Goal: Navigation & Orientation: Understand site structure

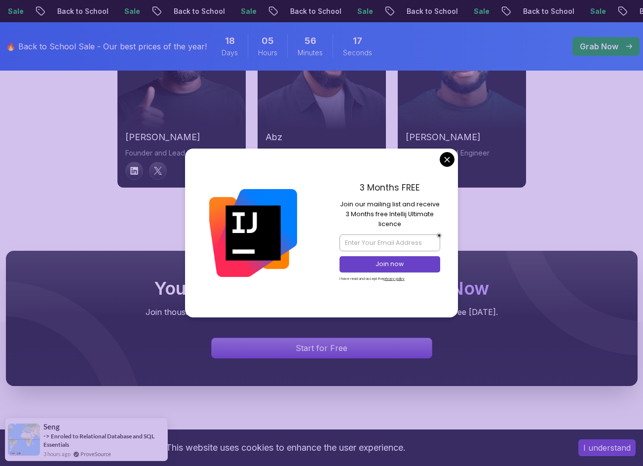
scroll to position [3742, 0]
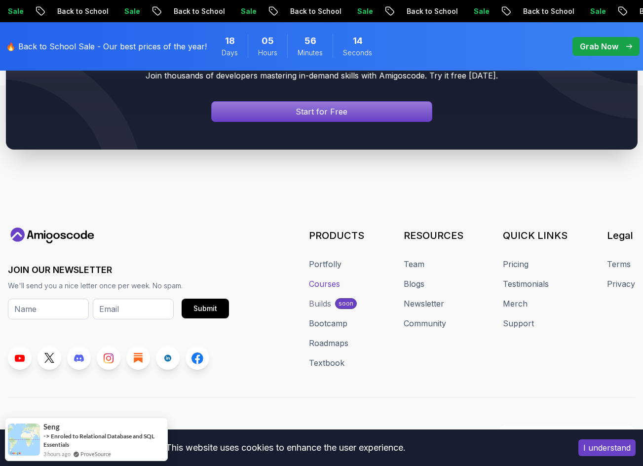
click at [339, 278] on link "Courses" at bounding box center [324, 284] width 31 height 12
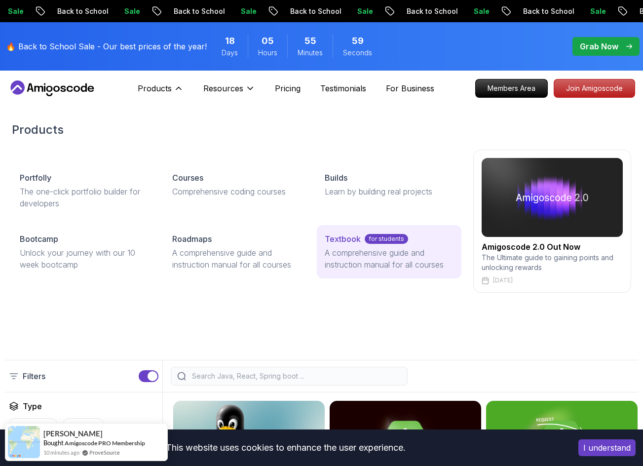
click at [363, 259] on p "A comprehensive guide and instruction manual for all courses" at bounding box center [389, 259] width 129 height 24
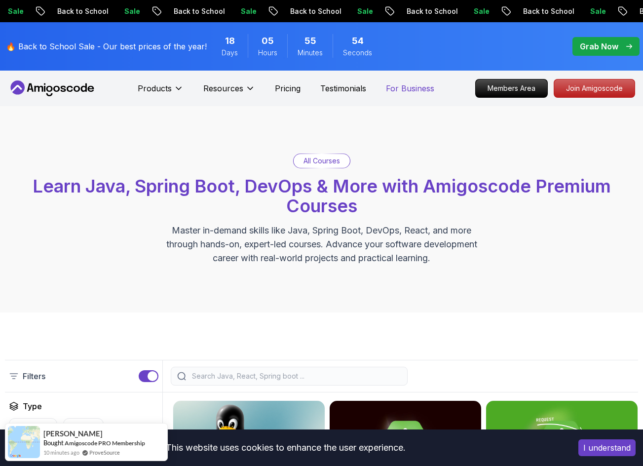
click at [390, 87] on p "For Business" at bounding box center [410, 88] width 48 height 12
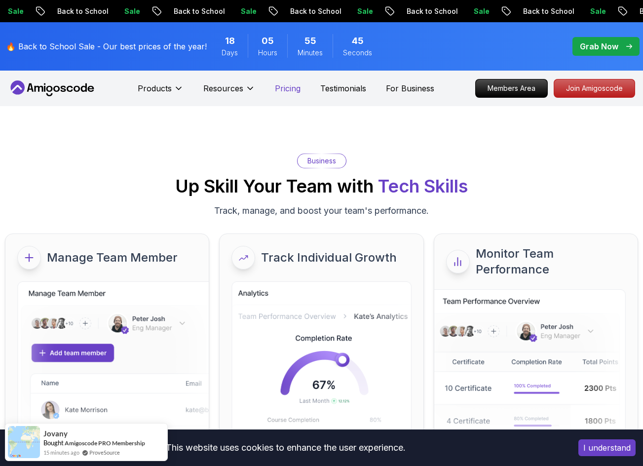
click at [291, 90] on p "Pricing" at bounding box center [288, 88] width 26 height 12
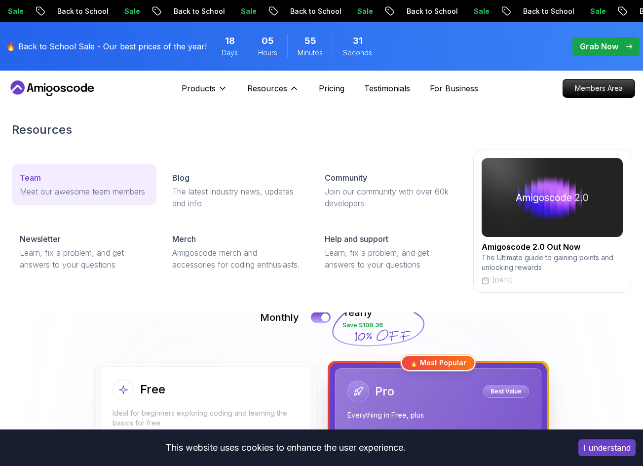
click at [96, 172] on div "Team" at bounding box center [84, 178] width 129 height 12
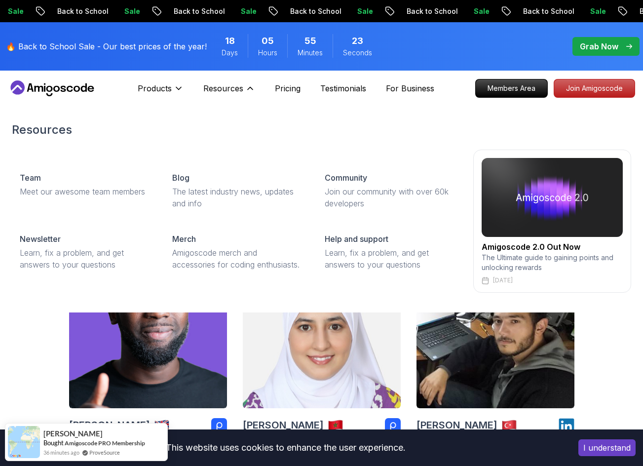
click at [534, 202] on img at bounding box center [552, 197] width 141 height 79
